Goal: Information Seeking & Learning: Learn about a topic

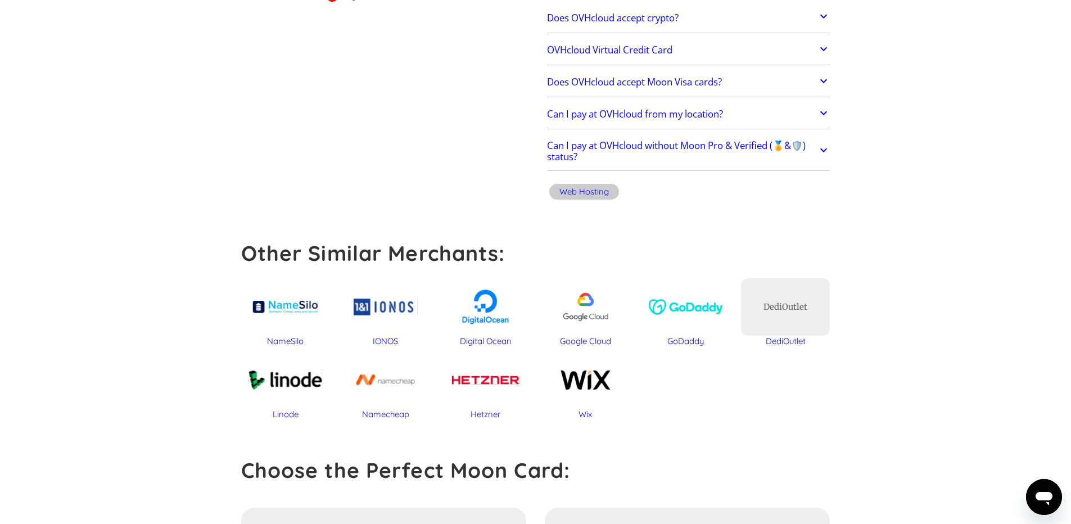
scroll to position [337, 0]
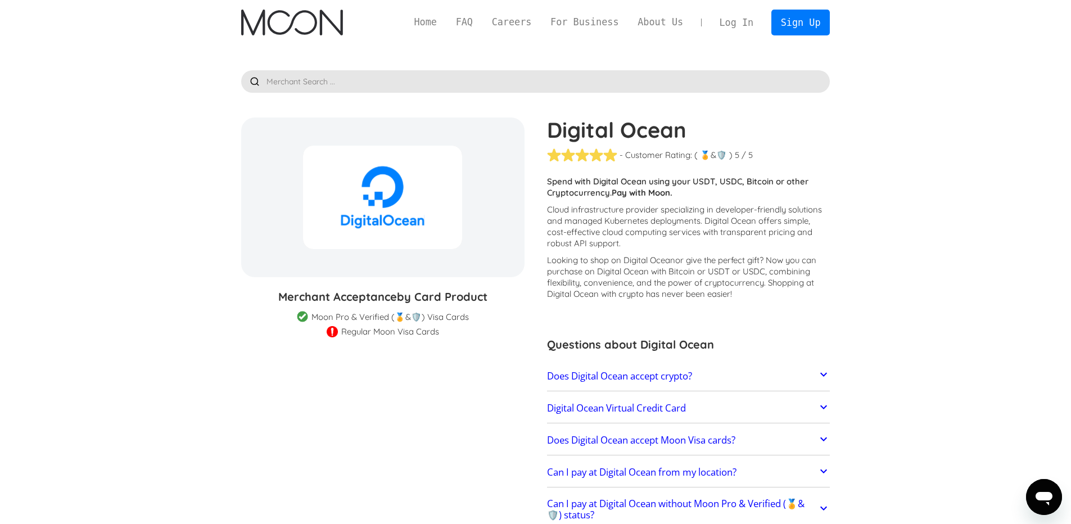
drag, startPoint x: 326, startPoint y: 329, endPoint x: 456, endPoint y: 328, distance: 130.4
click at [456, 328] on div "Regular Moon Visa Cards" at bounding box center [382, 331] width 283 height 11
click at [458, 338] on section "Digital Ocean % GIFT CARD DISCOUNT Merchant Acceptance by Card Product Merchant…" at bounding box center [535, 351] width 589 height 467
